Goal: Information Seeking & Learning: Learn about a topic

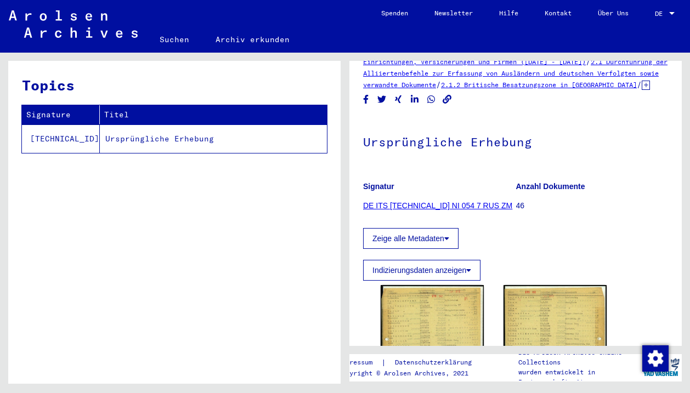
scroll to position [159, 0]
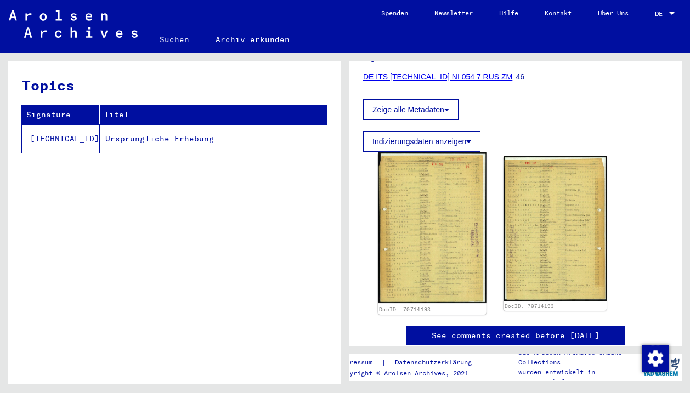
click at [434, 211] on img at bounding box center [432, 227] width 108 height 151
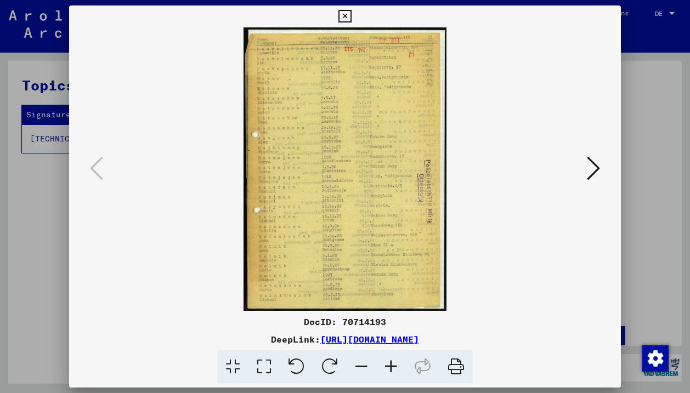
click at [380, 367] on icon at bounding box center [391, 366] width 30 height 33
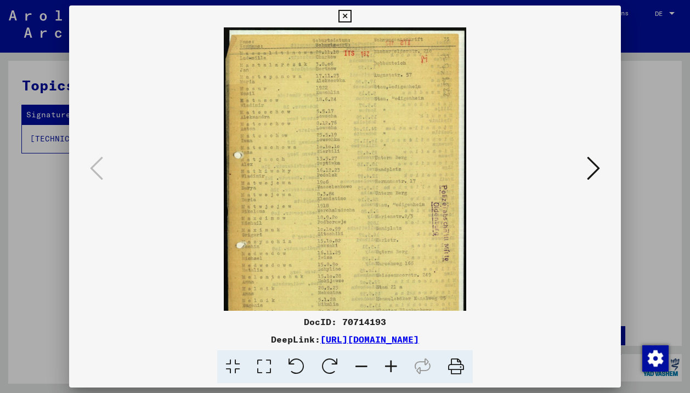
click at [380, 367] on icon at bounding box center [391, 366] width 30 height 33
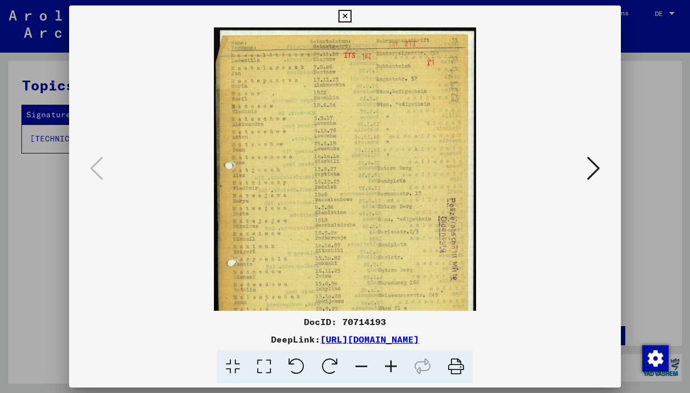
click at [380, 367] on icon at bounding box center [391, 366] width 30 height 33
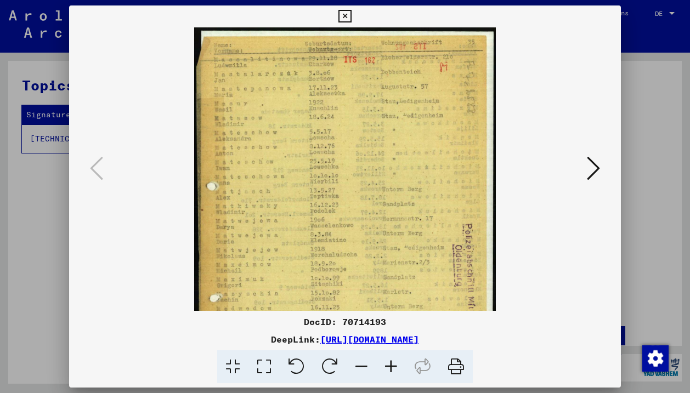
click at [380, 367] on icon at bounding box center [391, 366] width 30 height 33
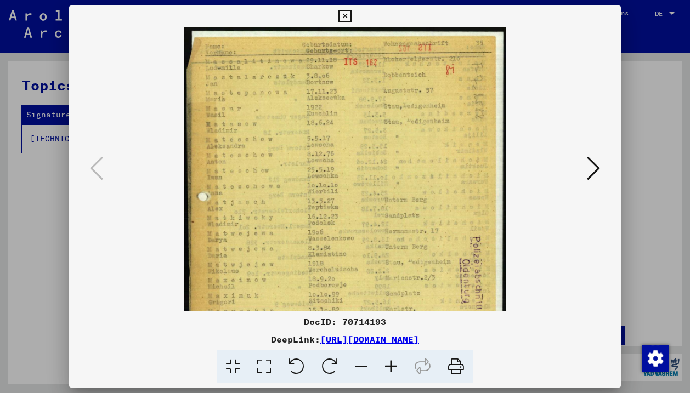
click at [380, 367] on icon at bounding box center [391, 366] width 30 height 33
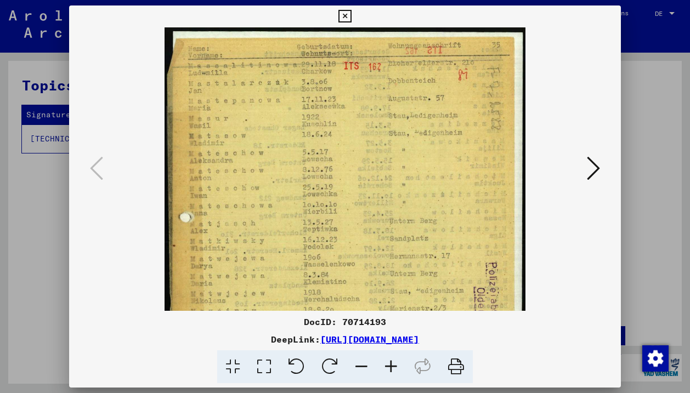
click at [380, 367] on icon at bounding box center [391, 366] width 30 height 33
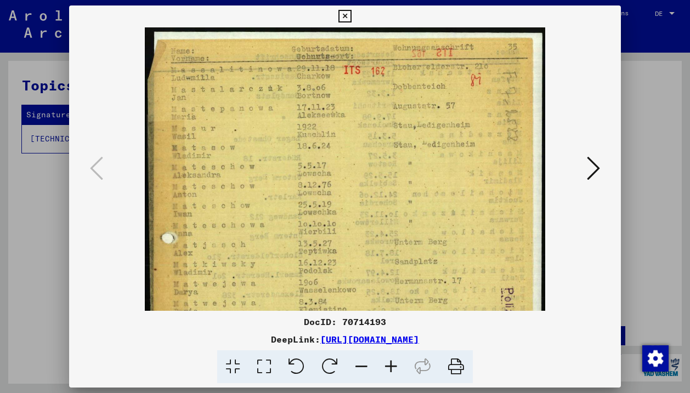
click at [380, 367] on icon at bounding box center [391, 366] width 30 height 33
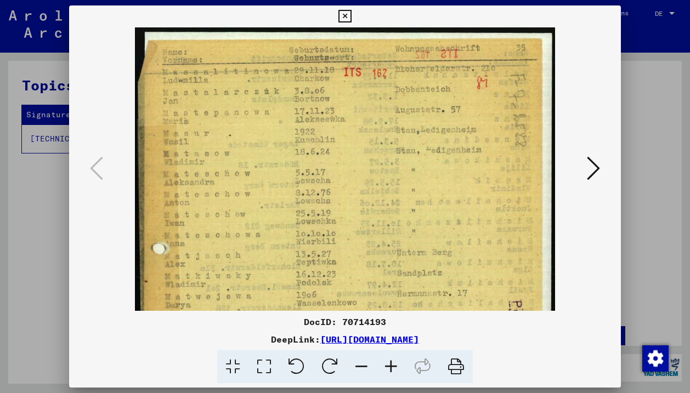
click at [380, 367] on icon at bounding box center [391, 366] width 30 height 33
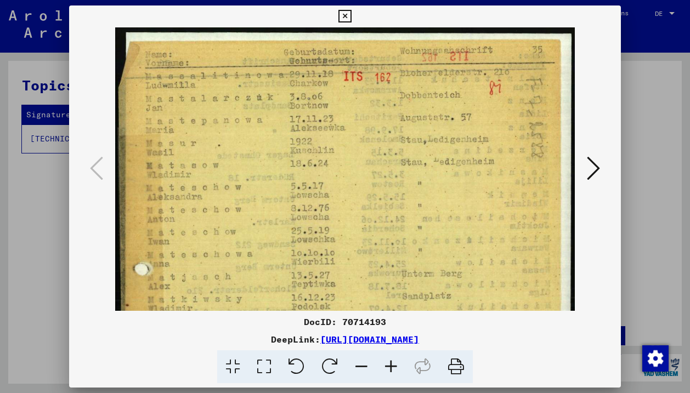
click at [380, 367] on icon at bounding box center [391, 366] width 30 height 33
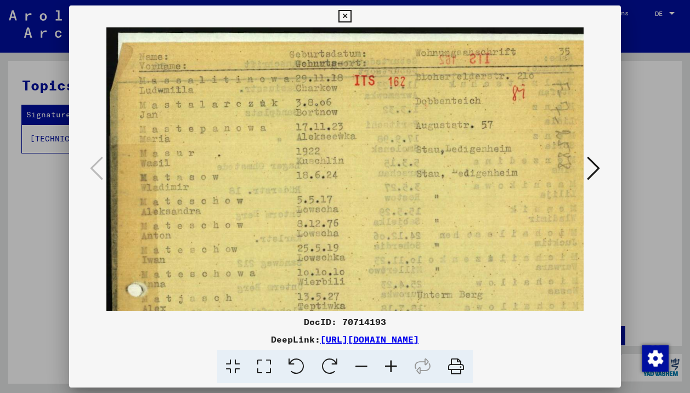
click at [380, 367] on icon at bounding box center [391, 366] width 30 height 33
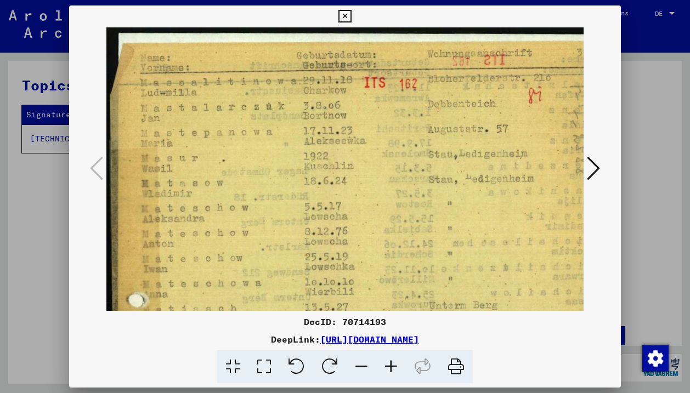
click at [380, 367] on icon at bounding box center [391, 366] width 30 height 33
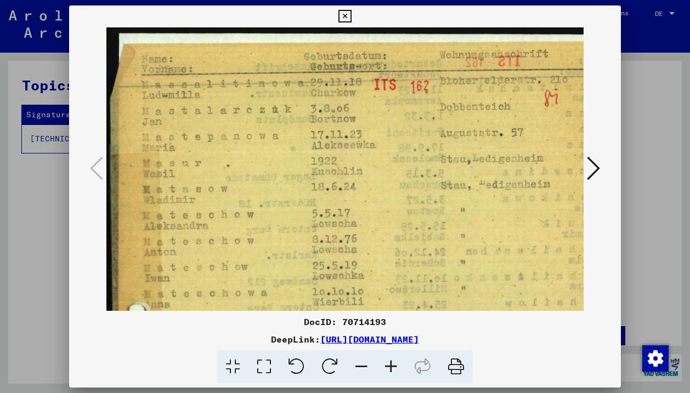
click at [380, 367] on icon at bounding box center [391, 366] width 30 height 33
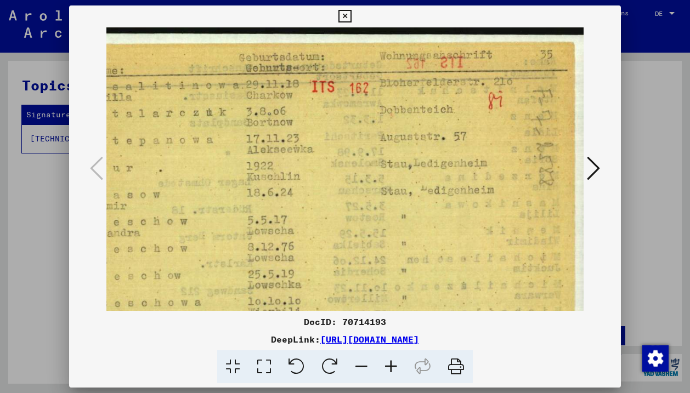
scroll to position [0, 80]
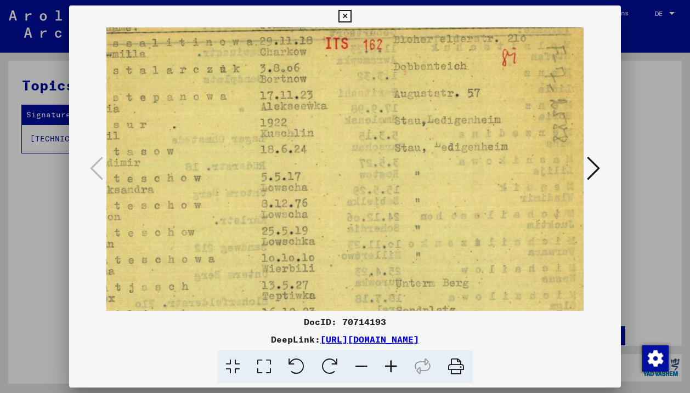
drag, startPoint x: 445, startPoint y: 245, endPoint x: 381, endPoint y: 201, distance: 77.4
click at [382, 201] on img at bounding box center [327, 372] width 558 height 777
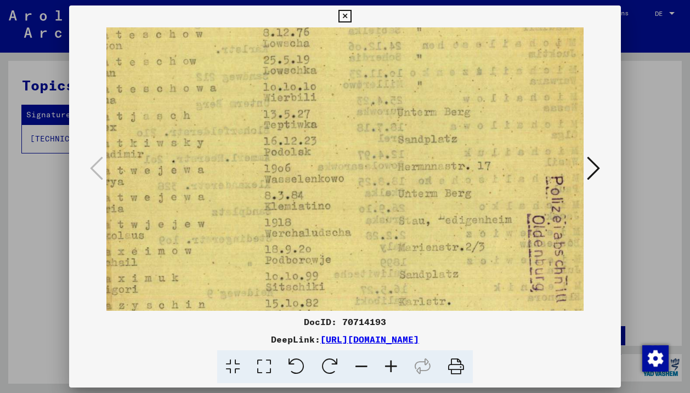
drag, startPoint x: 474, startPoint y: 209, endPoint x: 477, endPoint y: 36, distance: 173.3
click at [477, 36] on img at bounding box center [329, 201] width 558 height 777
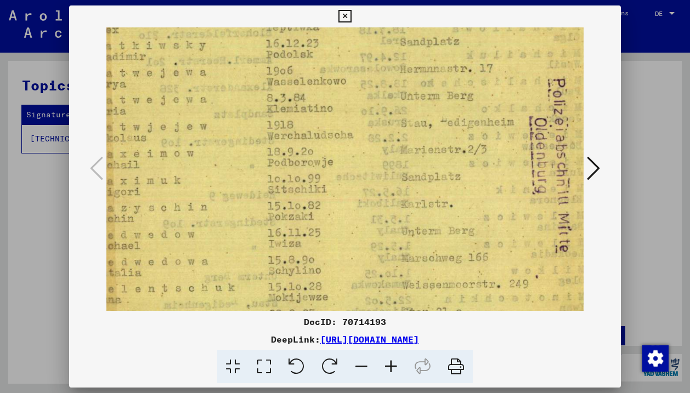
scroll to position [315, 54]
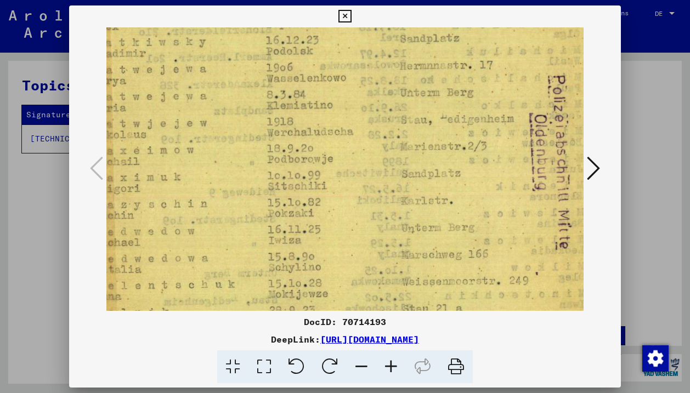
drag, startPoint x: 477, startPoint y: 196, endPoint x: 478, endPoint y: 97, distance: 98.7
click at [478, 97] on img at bounding box center [331, 100] width 558 height 777
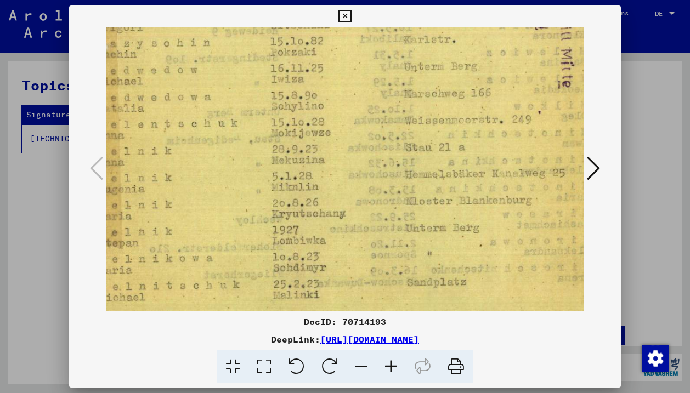
drag, startPoint x: 489, startPoint y: 271, endPoint x: 492, endPoint y: 110, distance: 161.3
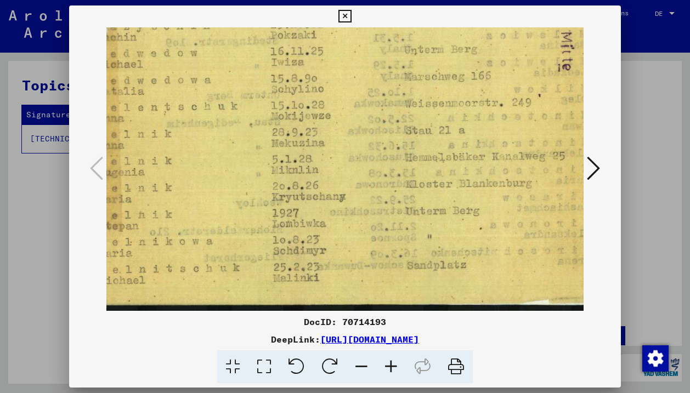
drag, startPoint x: 492, startPoint y: 110, endPoint x: 492, endPoint y: 86, distance: 23.6
click at [589, 165] on icon at bounding box center [593, 168] width 13 height 26
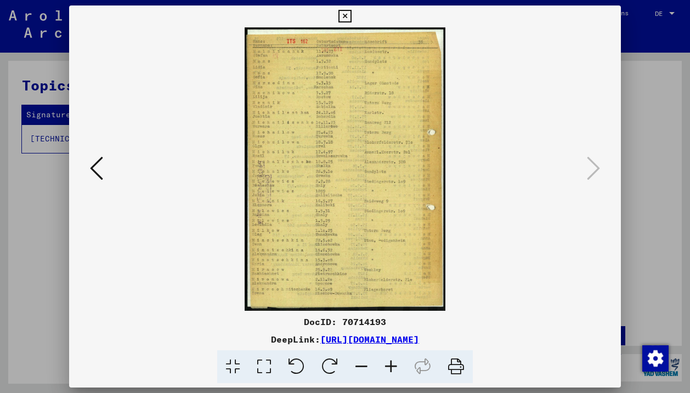
click at [388, 364] on icon at bounding box center [391, 366] width 30 height 33
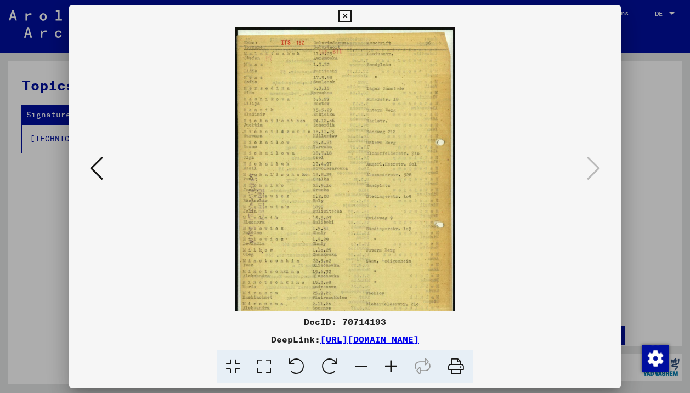
click at [388, 364] on icon at bounding box center [391, 366] width 30 height 33
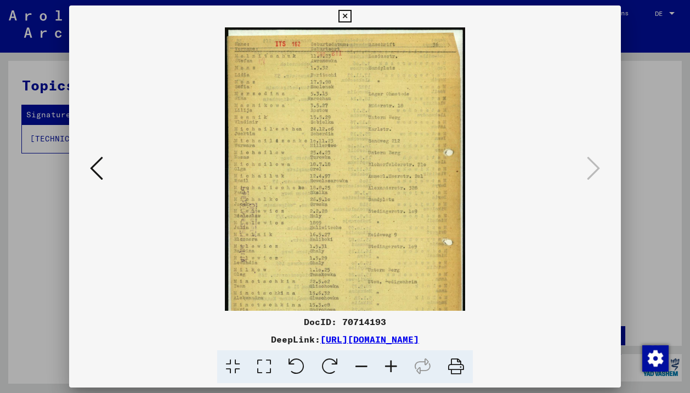
click at [388, 364] on icon at bounding box center [391, 366] width 30 height 33
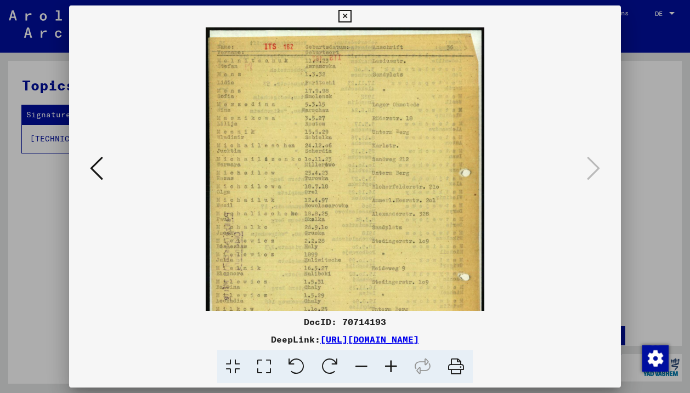
click at [388, 364] on icon at bounding box center [391, 366] width 30 height 33
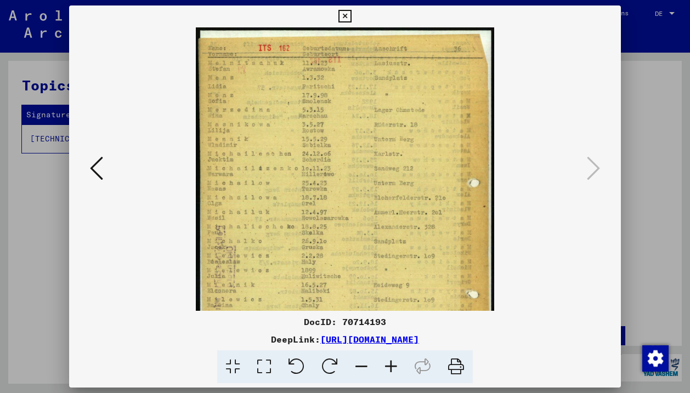
click at [388, 364] on icon at bounding box center [391, 366] width 30 height 33
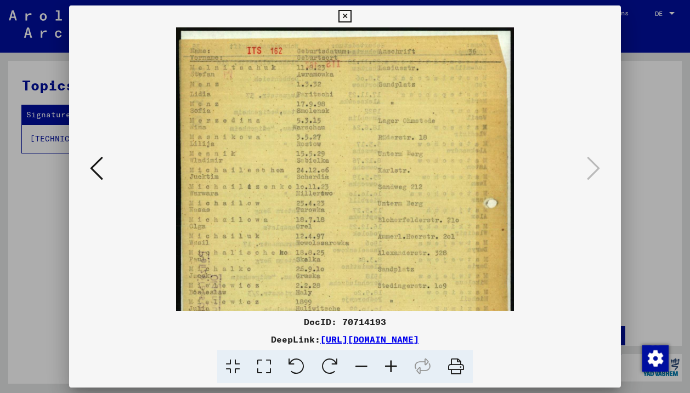
click at [388, 364] on icon at bounding box center [391, 366] width 30 height 33
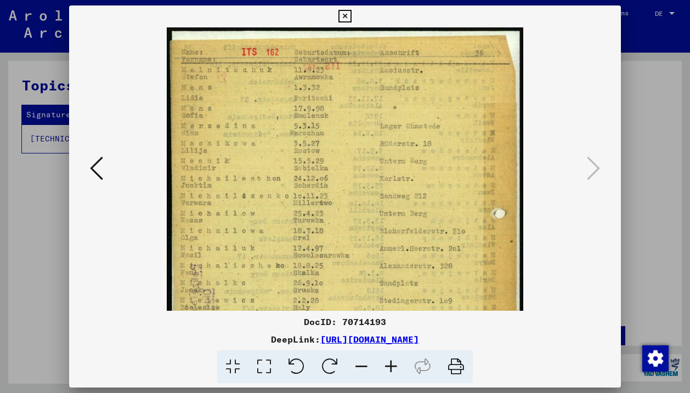
click at [388, 364] on icon at bounding box center [391, 366] width 30 height 33
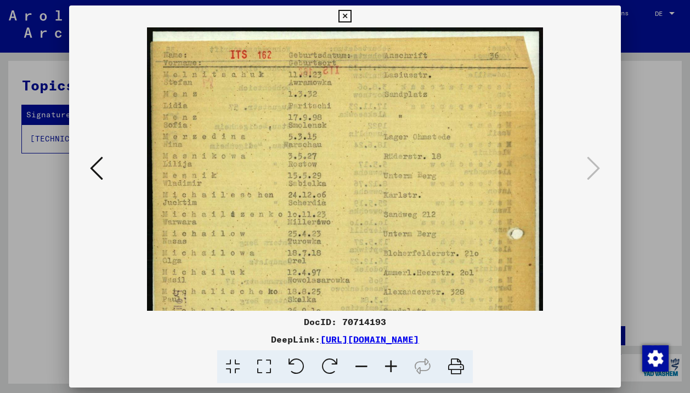
click at [388, 364] on icon at bounding box center [391, 366] width 30 height 33
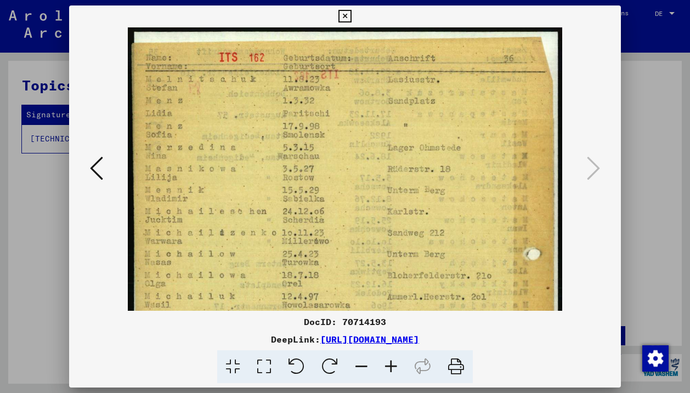
click at [388, 364] on icon at bounding box center [391, 366] width 30 height 33
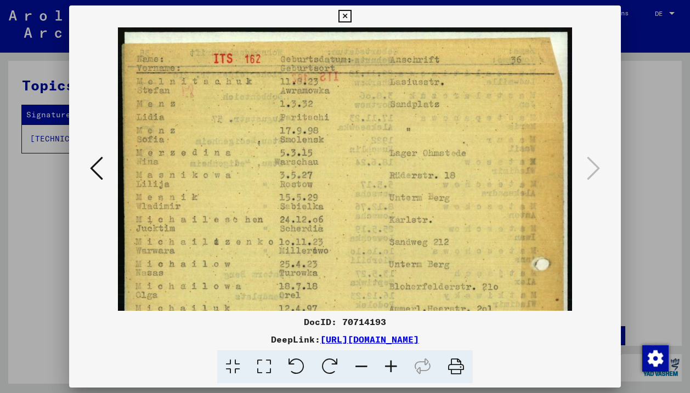
click at [388, 364] on icon at bounding box center [391, 366] width 30 height 33
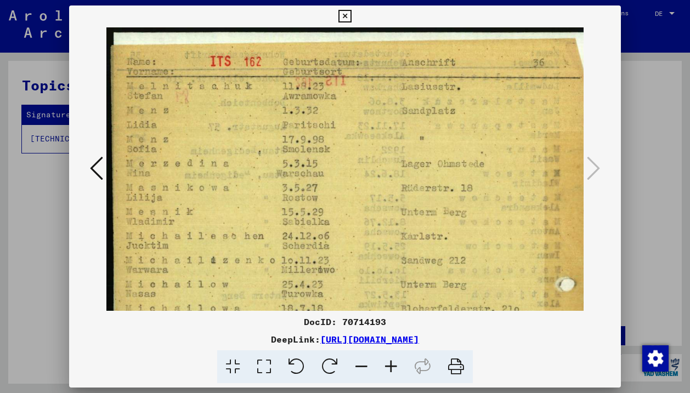
click at [388, 364] on icon at bounding box center [391, 366] width 30 height 33
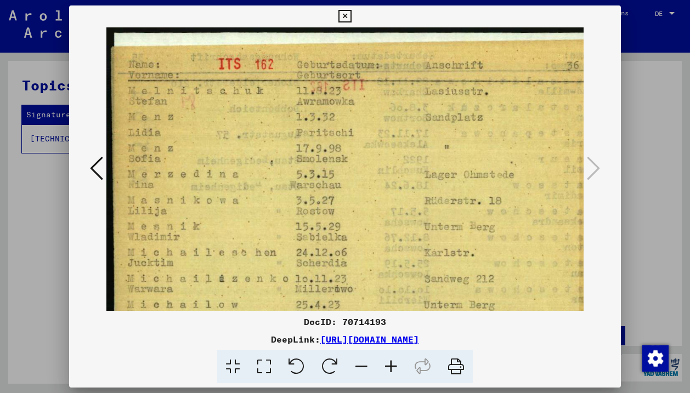
click at [388, 364] on icon at bounding box center [391, 366] width 30 height 33
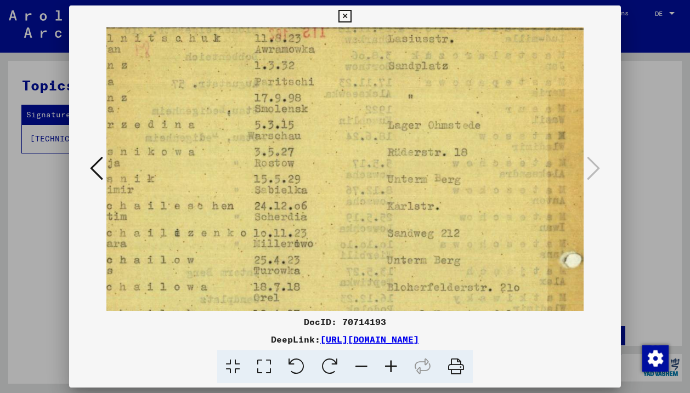
scroll to position [56, 49]
drag, startPoint x: 450, startPoint y: 204, endPoint x: 400, endPoint y: 148, distance: 75.0
click at [400, 148] on img at bounding box center [333, 359] width 552 height 777
click at [512, 192] on img at bounding box center [333, 359] width 552 height 777
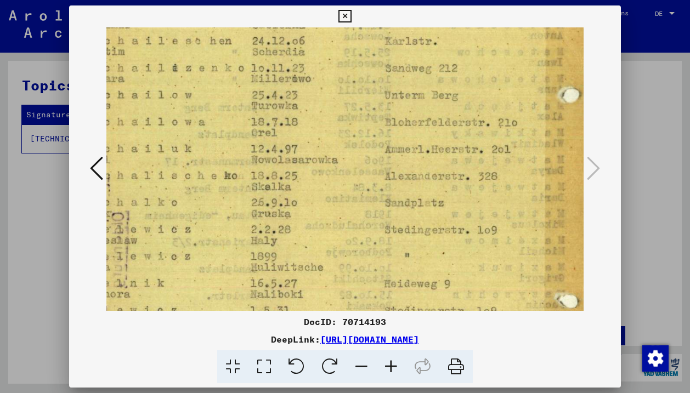
drag, startPoint x: 512, startPoint y: 191, endPoint x: 509, endPoint y: 26, distance: 165.1
click at [509, 26] on div "DocID: 70714193 DeepLink: [URL][DOMAIN_NAME]" at bounding box center [345, 194] width 552 height 378
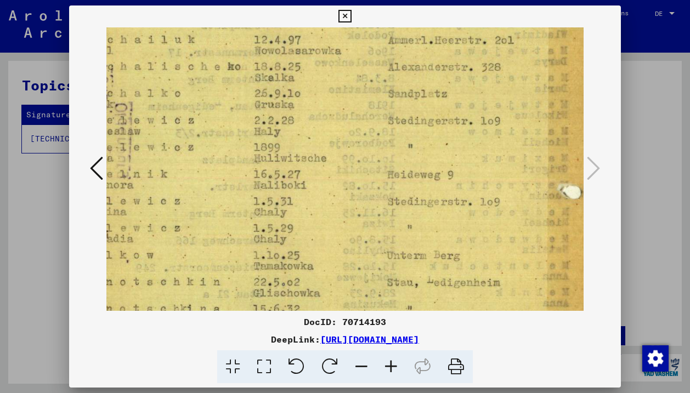
scroll to position [330, 48]
drag, startPoint x: 503, startPoint y: 140, endPoint x: 506, endPoint y: 32, distance: 108.1
click at [507, 32] on img at bounding box center [335, 85] width 552 height 777
click at [500, 261] on img at bounding box center [334, 85] width 552 height 777
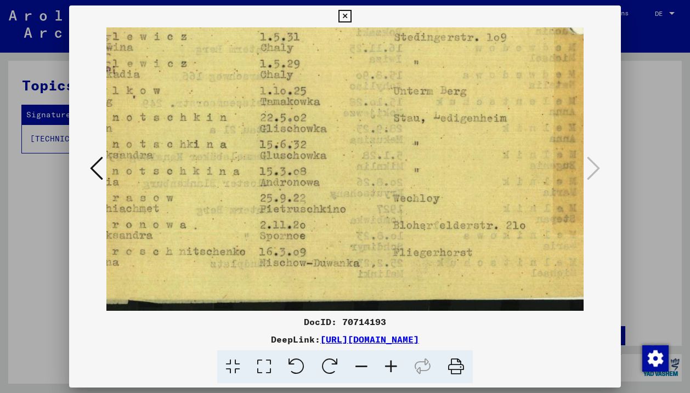
drag, startPoint x: 500, startPoint y: 261, endPoint x: 507, endPoint y: 90, distance: 170.7
